Goal: Task Accomplishment & Management: Use online tool/utility

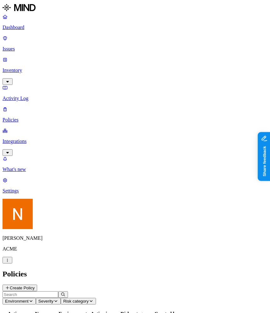
click at [257, 269] on header "Policies Create Policy" at bounding box center [135, 279] width 265 height 21
click at [37, 284] on button "Create Policy" at bounding box center [20, 287] width 35 height 7
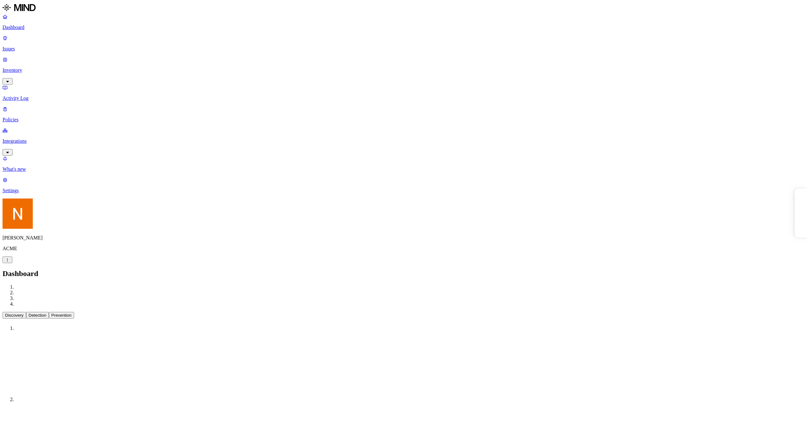
click at [23, 14] on link at bounding box center [404, 8] width 802 height 11
click at [49, 172] on p "What's new" at bounding box center [404, 169] width 802 height 6
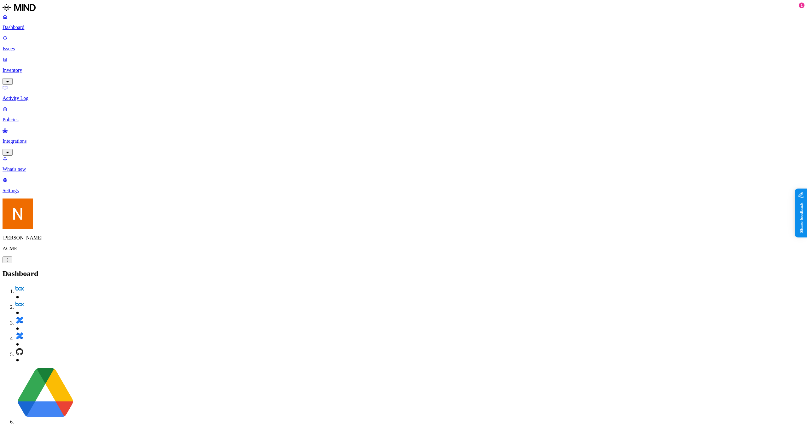
click at [43, 172] on p "What's new" at bounding box center [404, 169] width 802 height 6
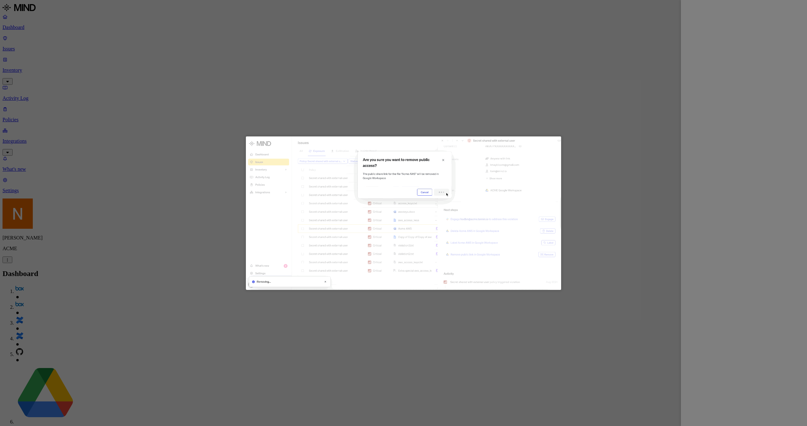
click at [755, 257] on div at bounding box center [403, 213] width 807 height 426
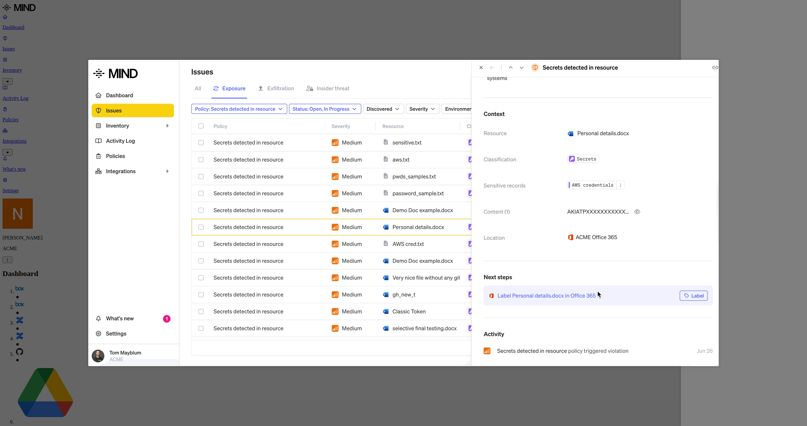
click at [795, 197] on div at bounding box center [403, 213] width 807 height 426
